Goal: Task Accomplishment & Management: Manage account settings

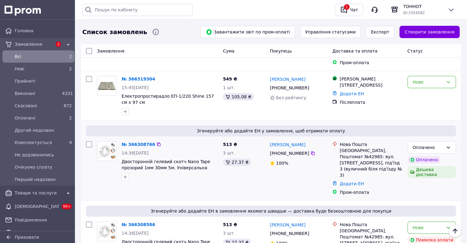
scroll to position [92, 0]
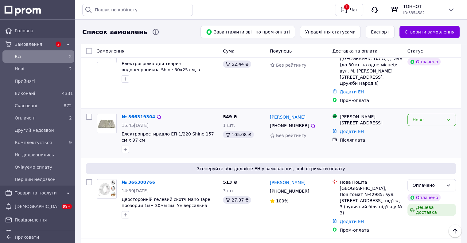
click at [448, 117] on icon at bounding box center [448, 119] width 5 height 5
click at [384, 137] on div "Післяплата" at bounding box center [371, 140] width 63 height 6
click at [141, 114] on link "№ 366319304" at bounding box center [138, 116] width 33 height 5
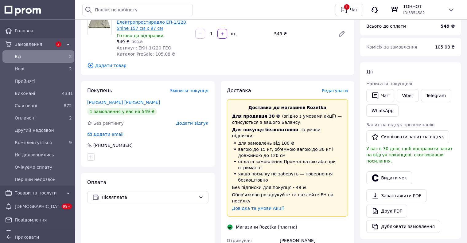
scroll to position [92, 0]
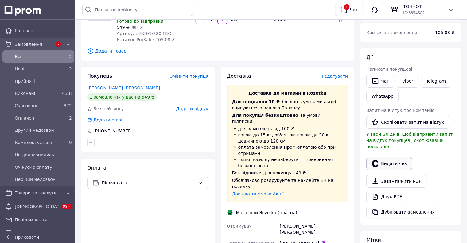
click at [392, 157] on button "Видати чек" at bounding box center [389, 163] width 46 height 13
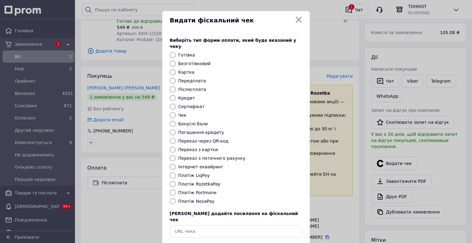
click at [174, 181] on input "Платіж RozetkaPay" at bounding box center [172, 184] width 6 height 6
radio input "true"
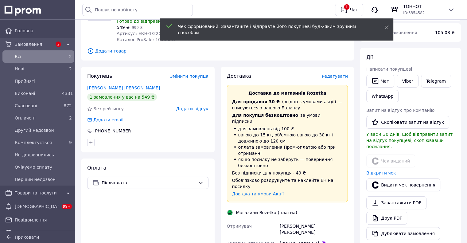
scroll to position [0, 0]
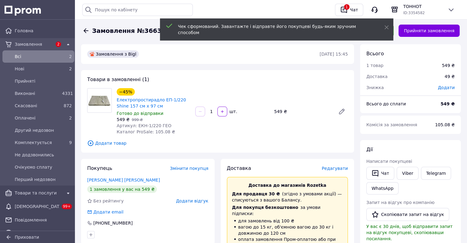
click at [394, 34] on div "Нове" at bounding box center [369, 31] width 49 height 12
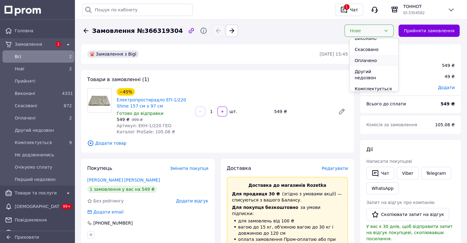
scroll to position [31, 0]
click at [361, 69] on li "Комплектується" at bounding box center [374, 74] width 49 height 11
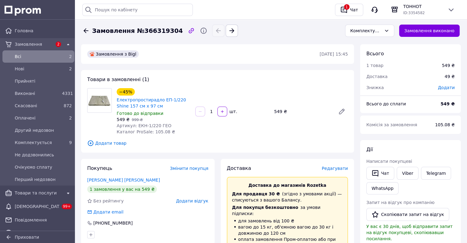
click at [85, 29] on icon at bounding box center [85, 30] width 7 height 7
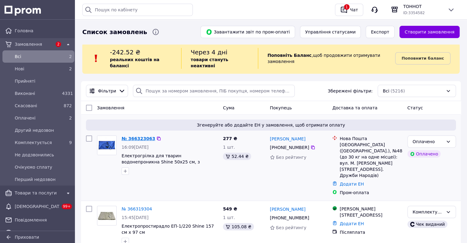
click at [133, 136] on link "№ 366323063" at bounding box center [138, 138] width 33 height 5
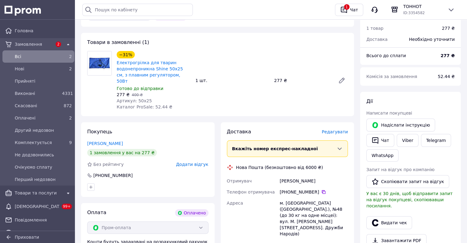
scroll to position [92, 0]
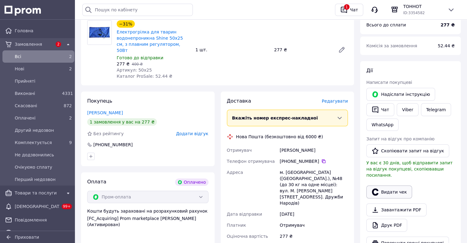
click at [393, 185] on button "Видати чек" at bounding box center [389, 191] width 46 height 13
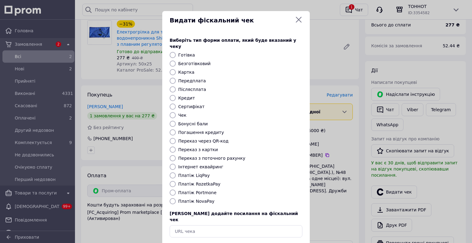
click at [170, 181] on input "Платіж RozetkaPay" at bounding box center [172, 184] width 6 height 6
radio input "true"
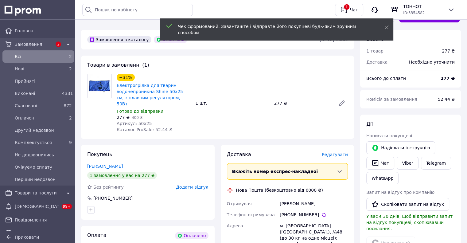
scroll to position [0, 0]
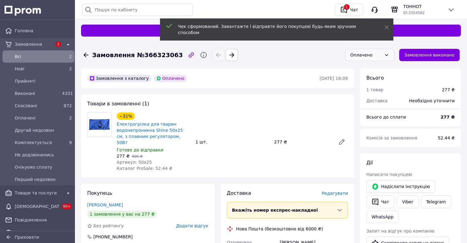
click at [389, 53] on icon at bounding box center [386, 55] width 5 height 5
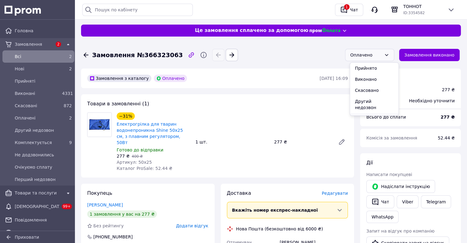
click at [369, 113] on li "Комплектується" at bounding box center [374, 118] width 49 height 11
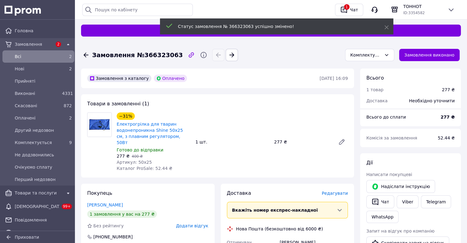
click at [86, 54] on icon at bounding box center [85, 54] width 7 height 7
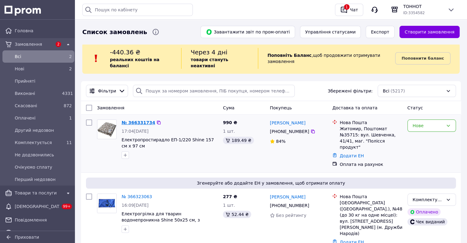
click at [130, 120] on link "№ 366331734" at bounding box center [138, 122] width 33 height 5
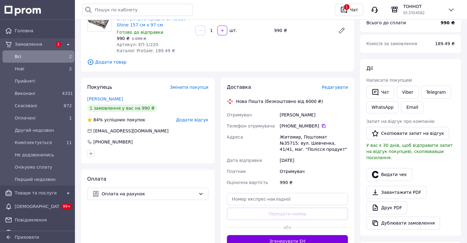
scroll to position [92, 0]
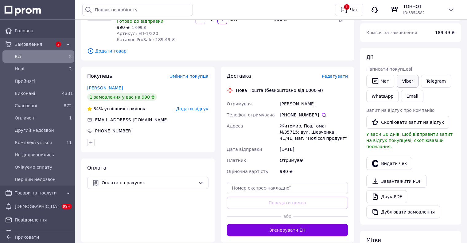
click at [407, 80] on link "Viber" at bounding box center [407, 81] width 21 height 13
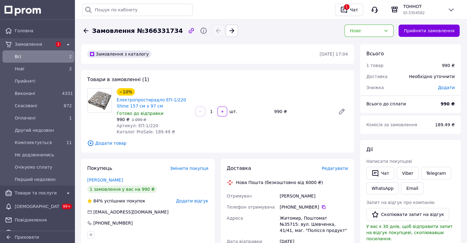
click at [84, 30] on icon at bounding box center [85, 30] width 7 height 7
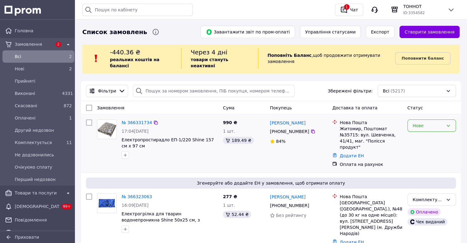
click at [448, 125] on icon at bounding box center [448, 126] width 3 height 2
click at [432, 134] on li "Прийнято" at bounding box center [431, 132] width 48 height 11
